Goal: Transaction & Acquisition: Purchase product/service

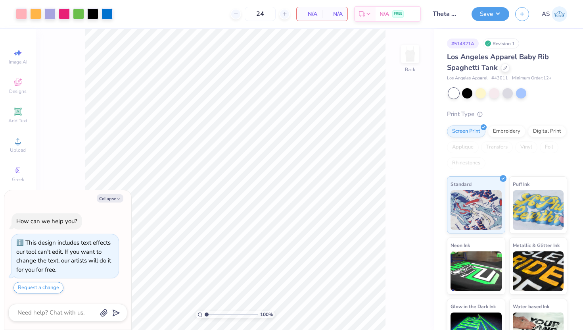
type textarea "x"
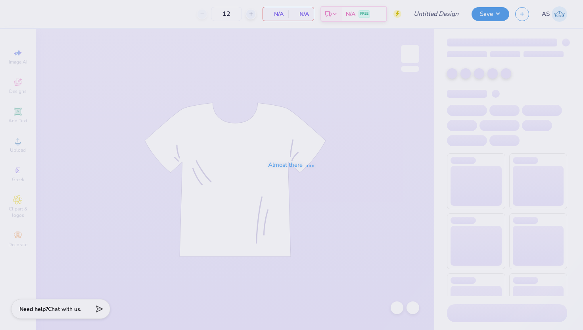
type input "100"
type input "Chi Omega New Members"
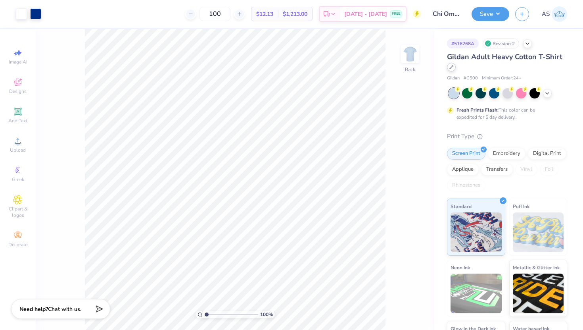
click at [450, 69] on div at bounding box center [451, 67] width 9 height 9
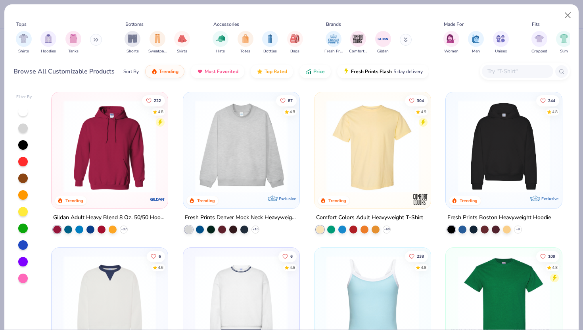
scroll to position [117, 0]
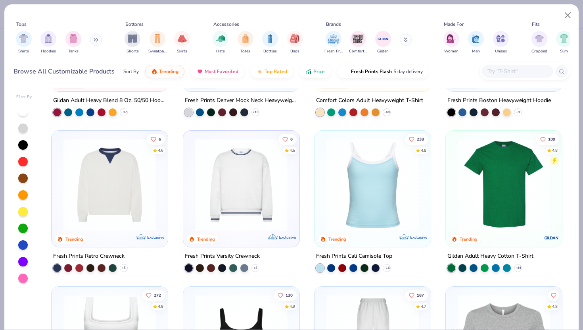
click at [530, 194] on img at bounding box center [504, 184] width 100 height 92
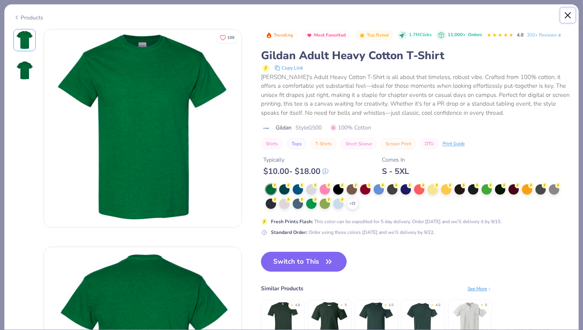
click at [566, 15] on button "Close" at bounding box center [567, 15] width 15 height 15
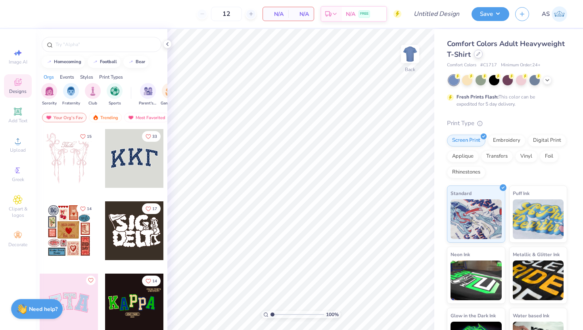
click at [481, 54] on div at bounding box center [478, 54] width 9 height 9
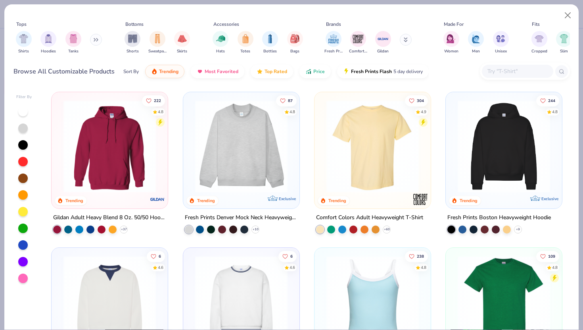
click at [496, 146] on img at bounding box center [504, 146] width 100 height 92
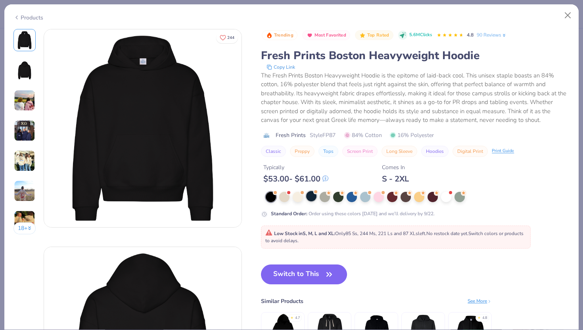
click at [313, 198] on div at bounding box center [311, 196] width 10 height 10
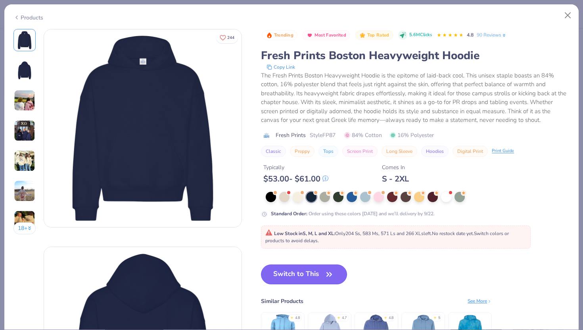
click at [314, 275] on button "Switch to This" at bounding box center [304, 274] width 86 height 20
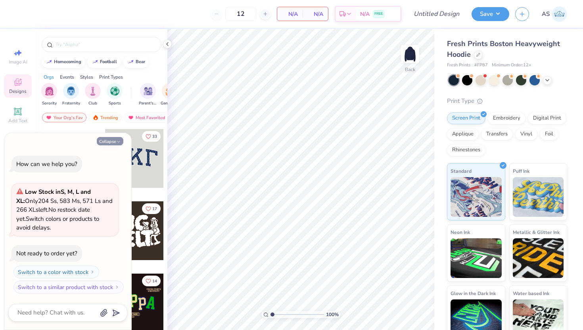
click at [120, 141] on icon "button" at bounding box center [118, 141] width 5 height 5
type textarea "x"
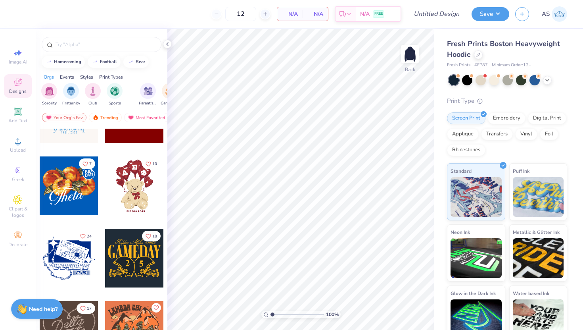
scroll to position [263, 0]
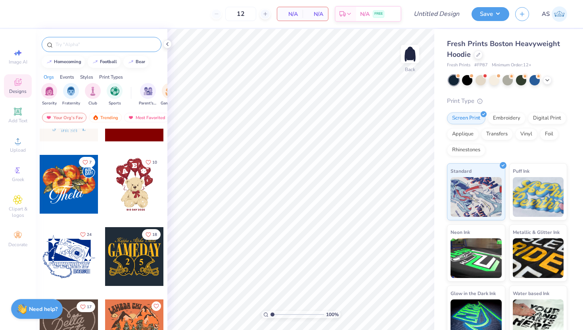
click at [105, 42] on input "text" at bounding box center [106, 44] width 102 height 8
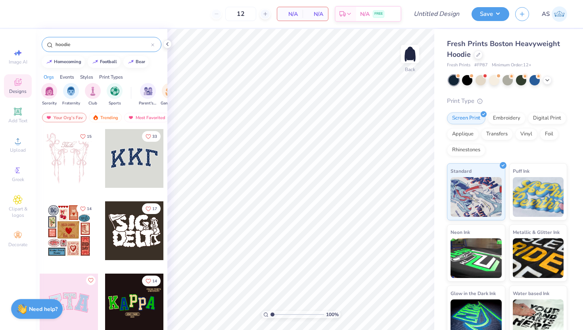
type input "hoodie"
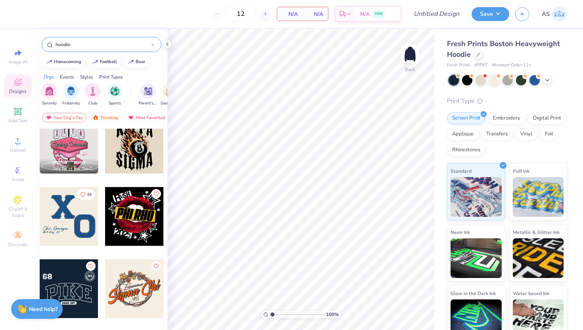
scroll to position [2093, 0]
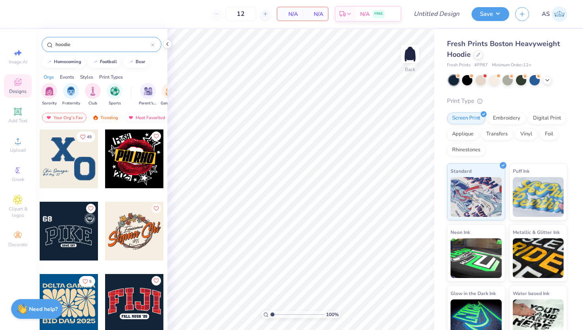
click at [68, 171] on div at bounding box center [69, 158] width 59 height 59
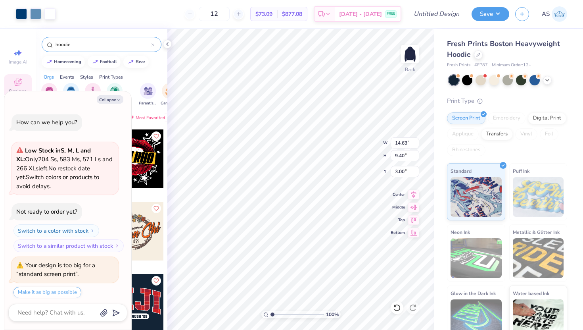
scroll to position [4, 0]
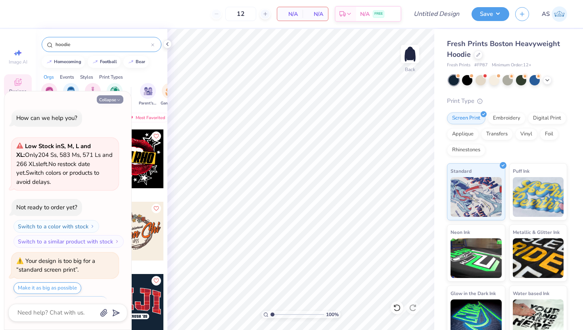
click at [110, 100] on button "Collapse" at bounding box center [110, 99] width 27 height 8
type textarea "x"
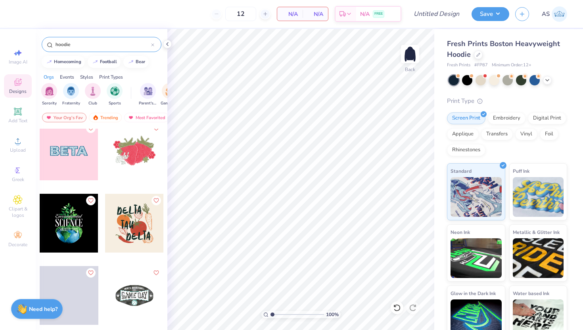
scroll to position [4337, 0]
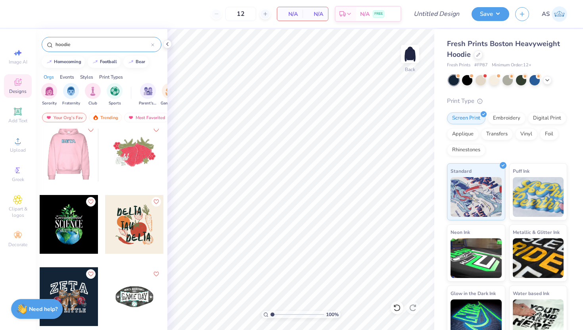
click at [83, 163] on div at bounding box center [68, 152] width 59 height 59
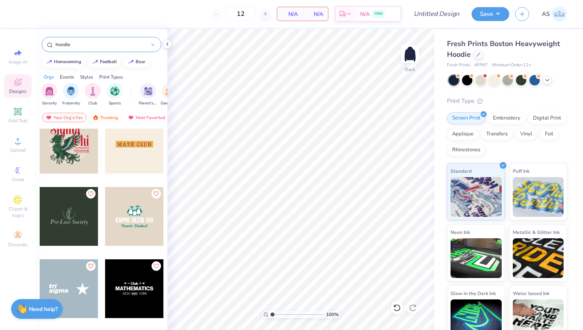
scroll to position [4565, 0]
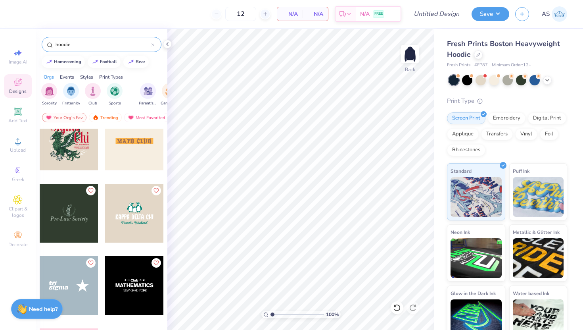
click at [83, 297] on div at bounding box center [69, 285] width 59 height 59
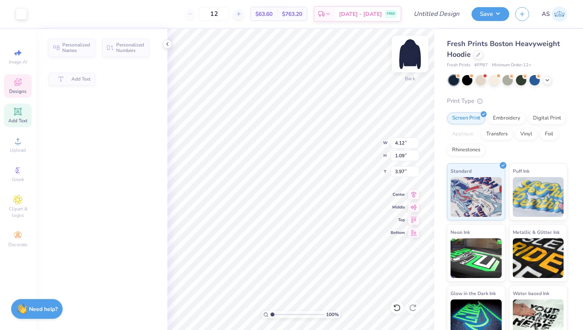
type input "1.09"
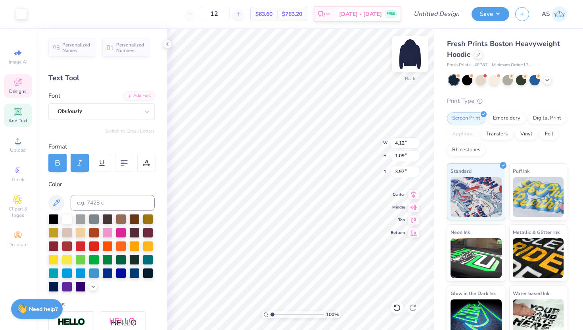
type input "3.91"
type textarea "K"
type textarea "A"
type textarea "alpha"
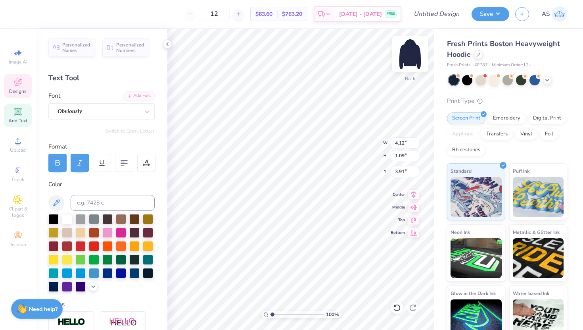
type input "1.65"
type input "0.91"
type input "3.00"
type textarea "K"
type textarea "kappa"
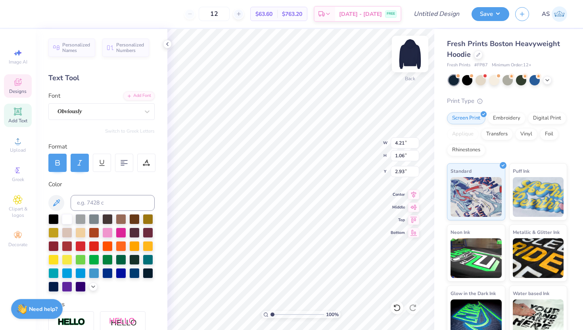
type textarea "†"
type textarea "T"
type textarea "theta"
type input "4.99"
type input "3.00"
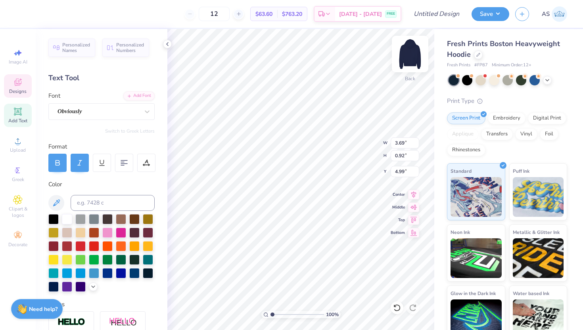
type input "7.25"
type input "3.83"
type input "1.07"
type input "6.22"
type input "5.16"
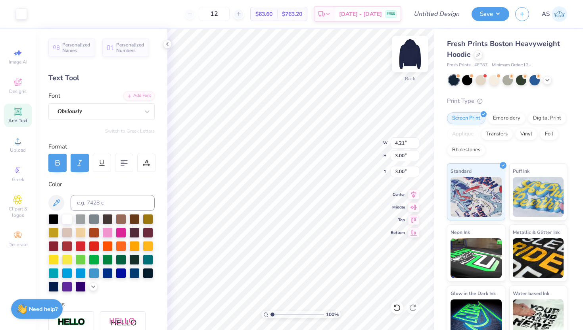
type input "3.00"
type input "2.54"
type input "1.81"
type input "3.00"
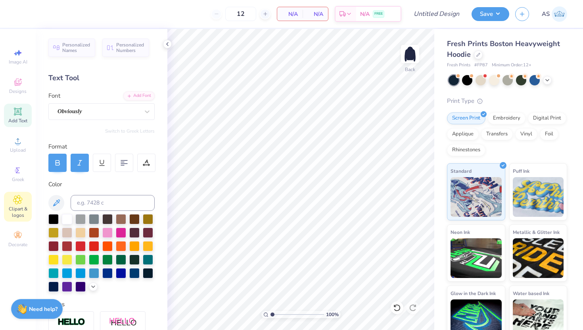
click at [26, 211] on span "Clipart & logos" at bounding box center [18, 211] width 28 height 13
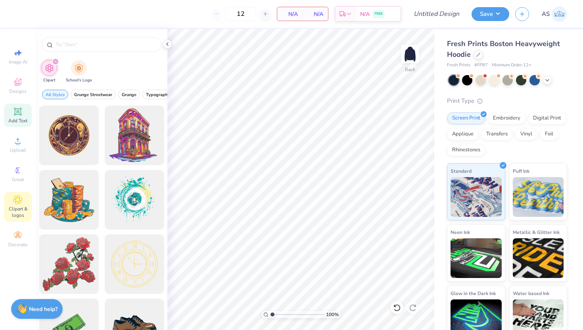
click at [20, 114] on icon at bounding box center [18, 111] width 8 height 8
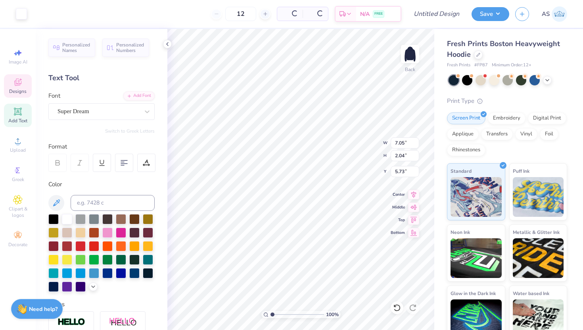
click at [17, 78] on icon at bounding box center [18, 82] width 10 height 10
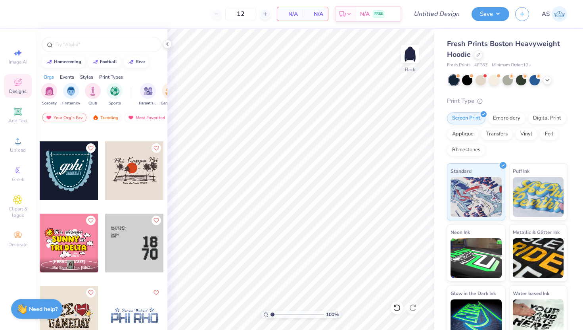
scroll to position [10903, 0]
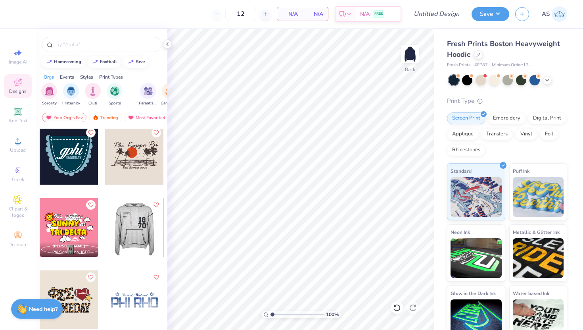
click at [143, 235] on div at bounding box center [134, 227] width 59 height 59
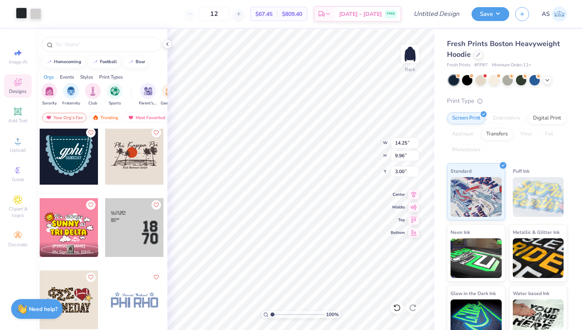
click at [24, 15] on div at bounding box center [21, 13] width 11 height 11
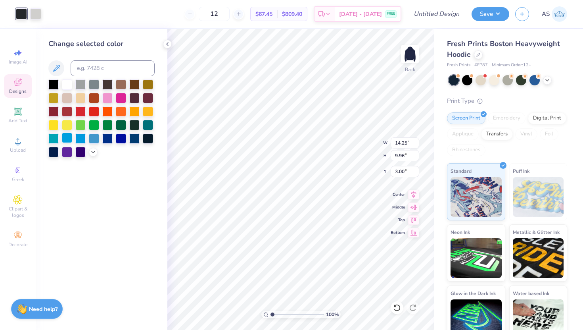
click at [67, 142] on div at bounding box center [67, 137] width 10 height 10
click at [68, 101] on div at bounding box center [67, 97] width 10 height 10
click at [38, 18] on div at bounding box center [35, 13] width 11 height 11
click at [67, 81] on div at bounding box center [67, 84] width 10 height 10
click at [150, 141] on div at bounding box center [148, 137] width 10 height 10
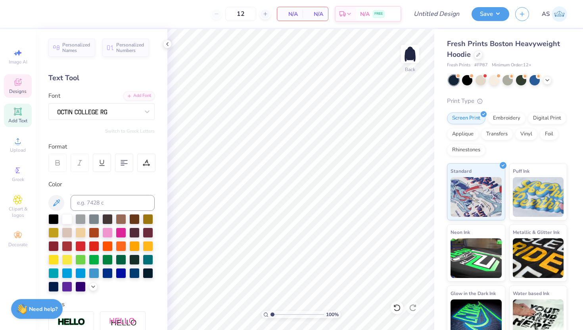
click at [14, 95] on div "Designs" at bounding box center [18, 85] width 28 height 23
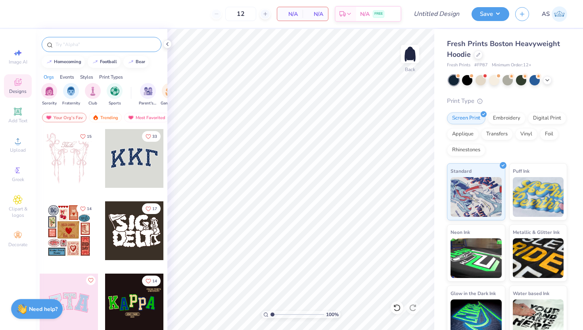
click at [75, 46] on input "text" at bounding box center [106, 44] width 102 height 8
type input "hoodie"
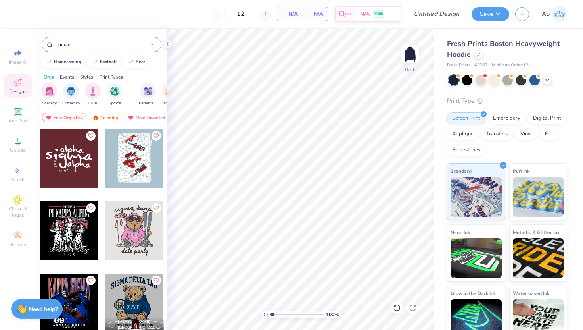
scroll to position [6012, 0]
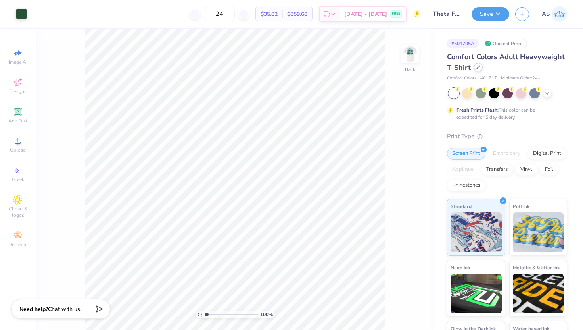
click at [477, 69] on div at bounding box center [478, 67] width 9 height 9
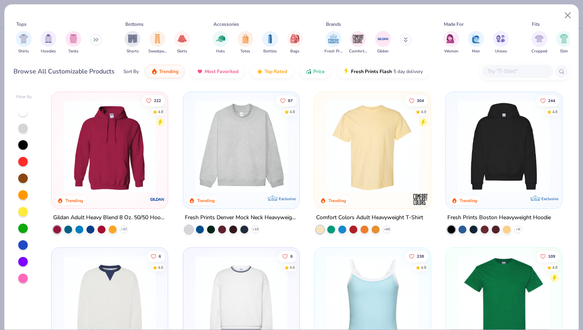
click at [491, 142] on img at bounding box center [504, 146] width 100 height 92
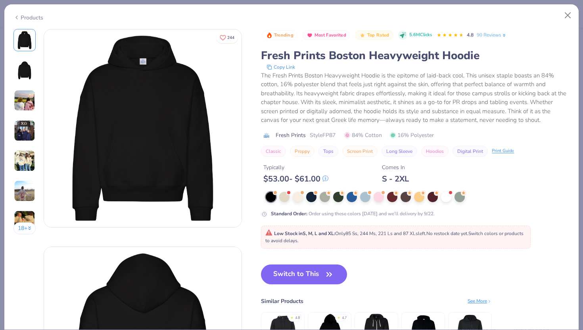
click at [326, 137] on span "Style FP87" at bounding box center [323, 135] width 26 height 8
copy span "FP87"
click at [474, 44] on div "Trending Most Favorited Top Rated 5.6M Clicks 4.8 90 Reviews Fresh Prints Bosto…" at bounding box center [415, 93] width 309 height 128
click at [566, 17] on button "Close" at bounding box center [567, 15] width 15 height 15
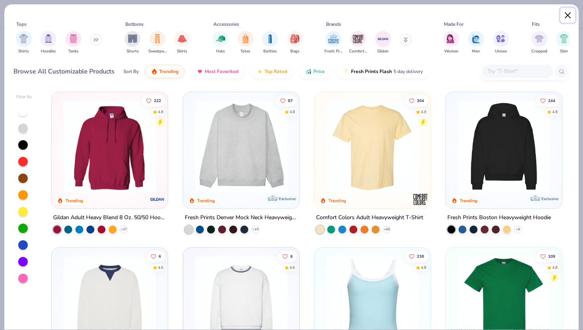
click at [569, 15] on button "Close" at bounding box center [567, 15] width 15 height 15
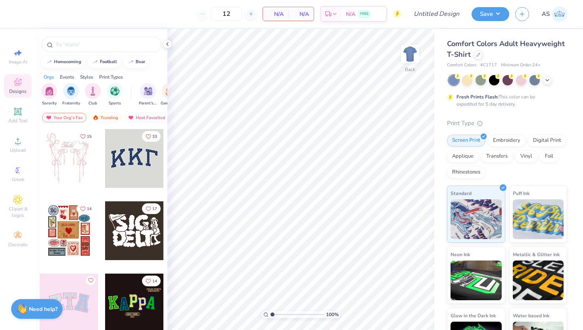
click at [140, 160] on div at bounding box center [134, 158] width 59 height 59
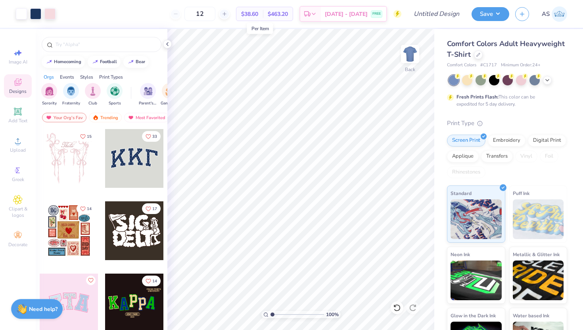
click at [258, 16] on span "$38.60" at bounding box center [249, 14] width 17 height 8
click at [215, 15] on input "12" at bounding box center [199, 14] width 31 height 14
click at [209, 15] on input "12" at bounding box center [199, 14] width 31 height 14
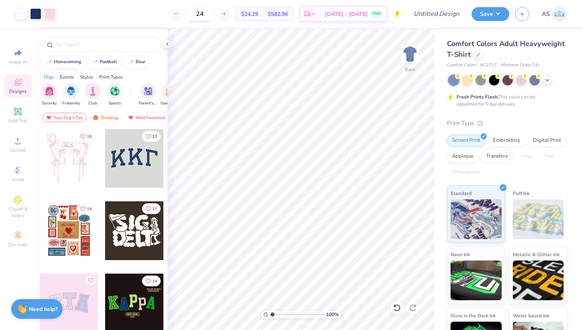
type input "2"
type input "1"
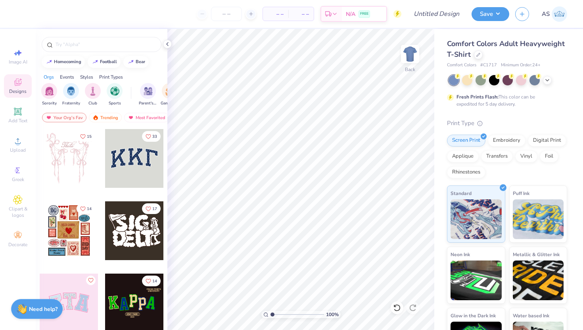
click at [63, 233] on div at bounding box center [69, 230] width 59 height 59
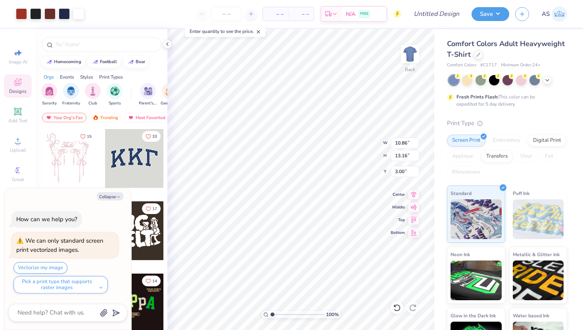
type textarea "x"
click at [224, 17] on input "number" at bounding box center [226, 14] width 31 height 14
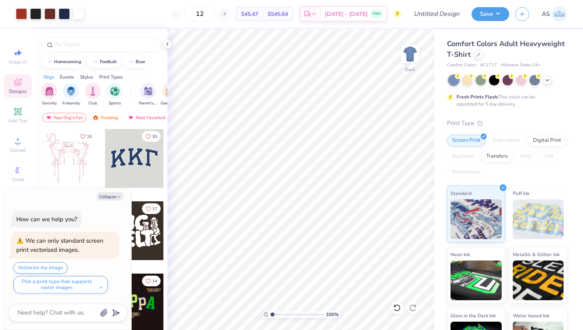
type input "1"
type input "100"
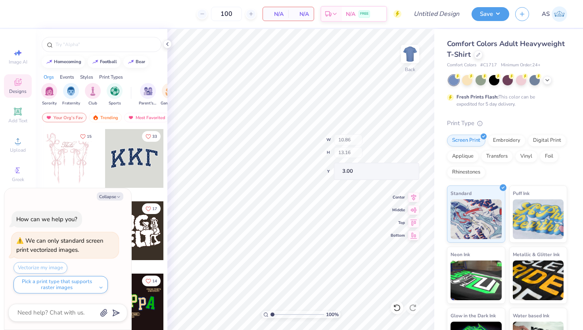
type textarea "x"
